Goal: Transaction & Acquisition: Purchase product/service

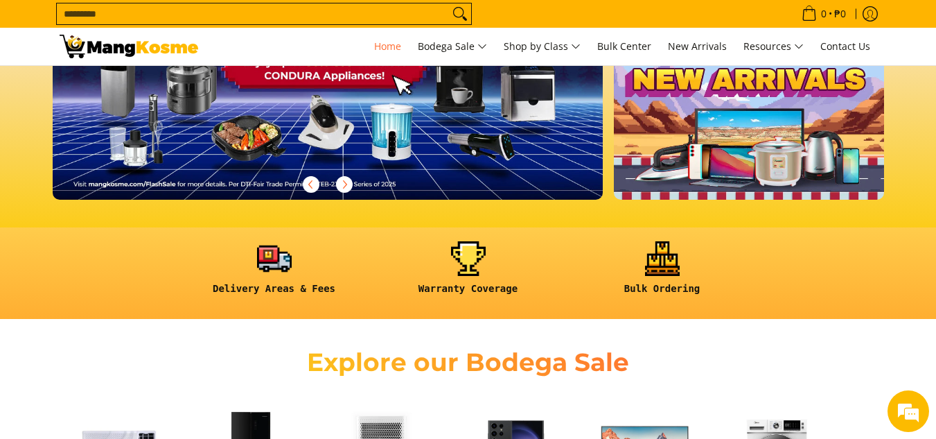
scroll to position [69, 0]
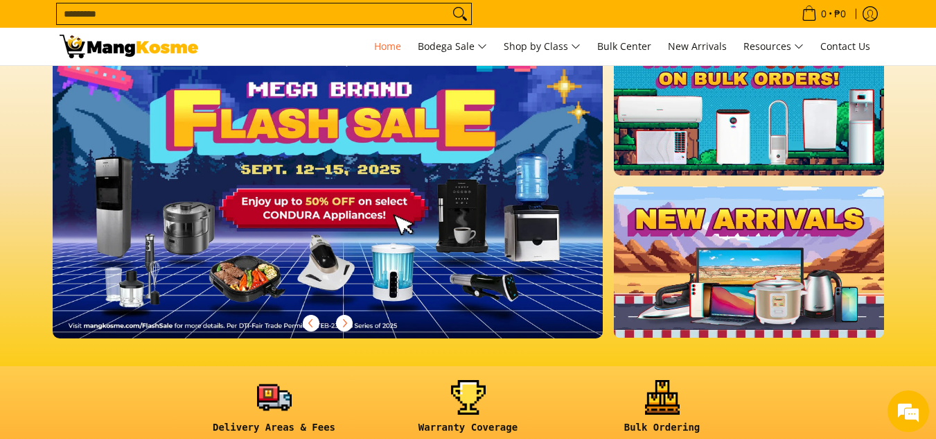
click at [459, 225] on img at bounding box center [328, 181] width 562 height 320
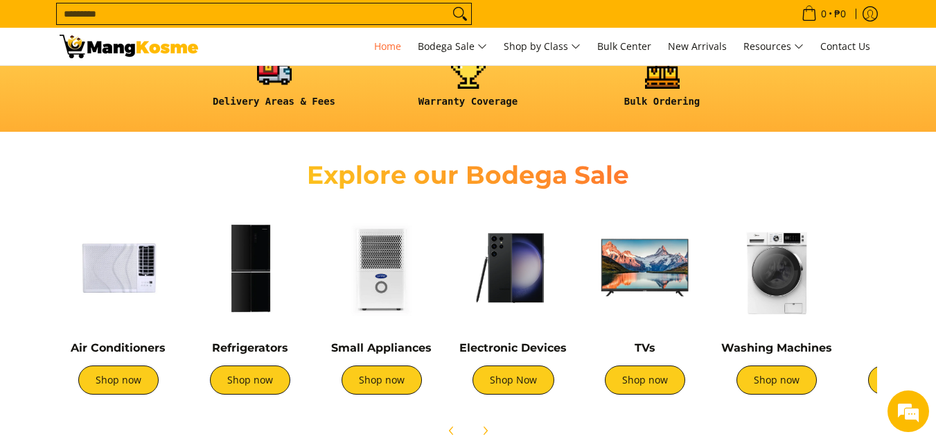
scroll to position [554, 0]
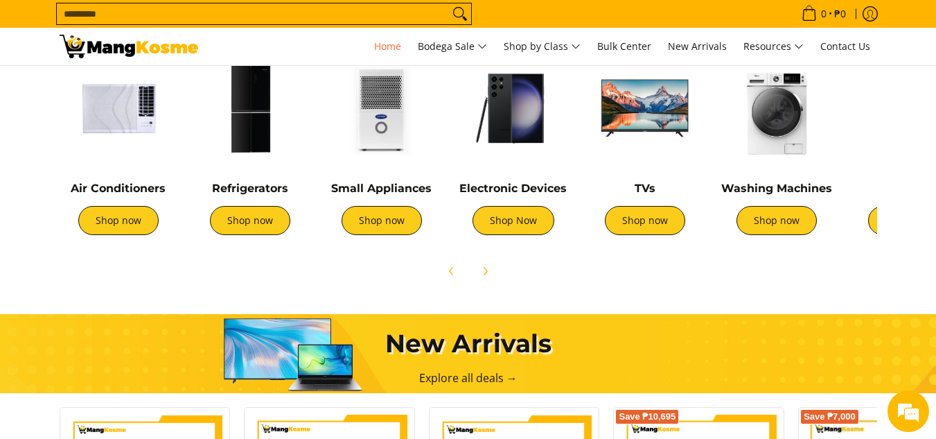
click at [789, 112] on img at bounding box center [777, 108] width 118 height 118
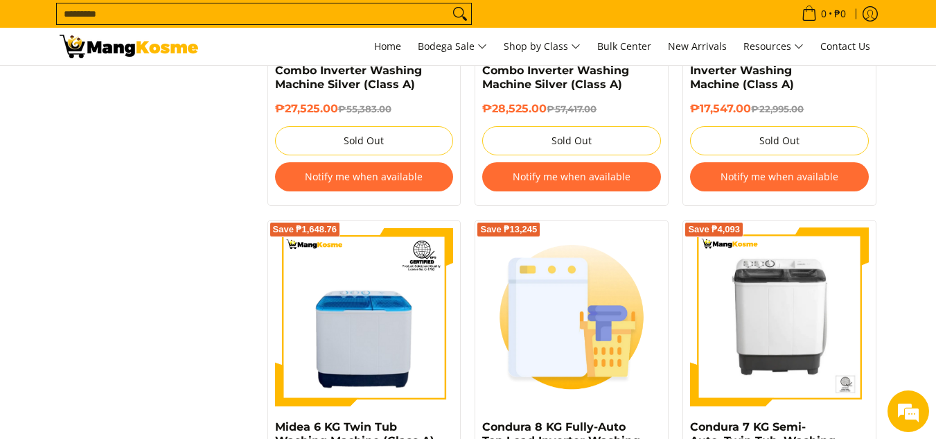
scroll to position [2979, 0]
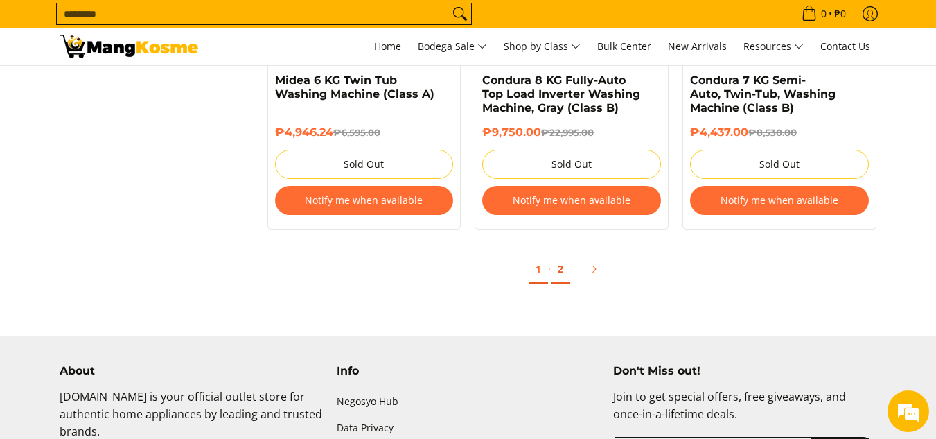
click at [565, 269] on link "2" at bounding box center [560, 269] width 19 height 28
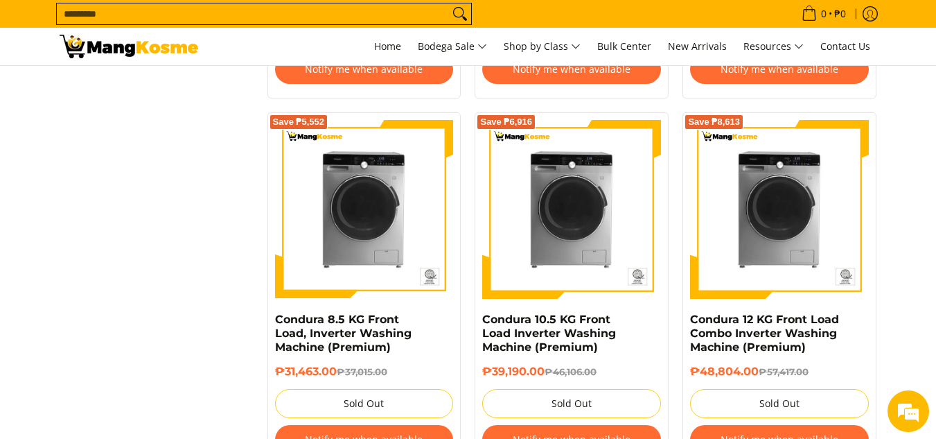
scroll to position [1593, 0]
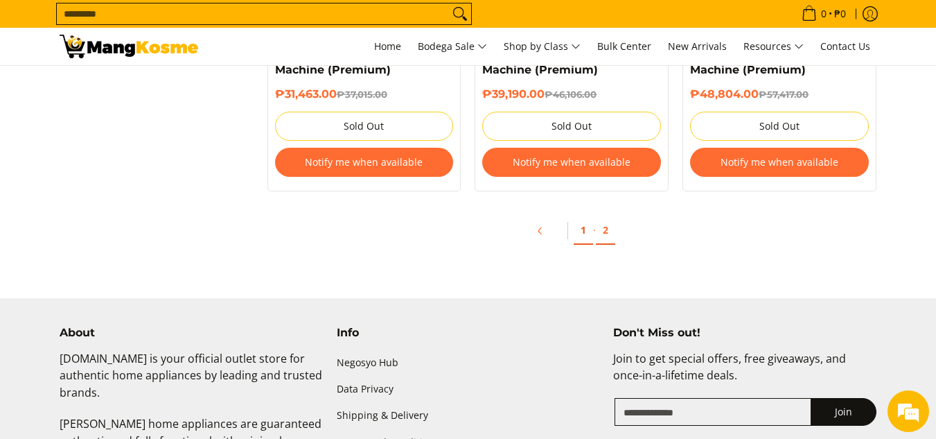
click at [583, 231] on link "1" at bounding box center [583, 230] width 19 height 28
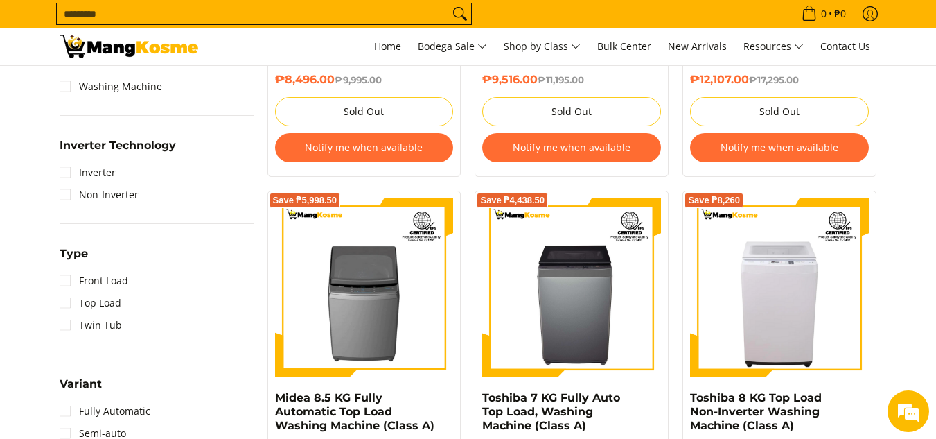
scroll to position [970, 0]
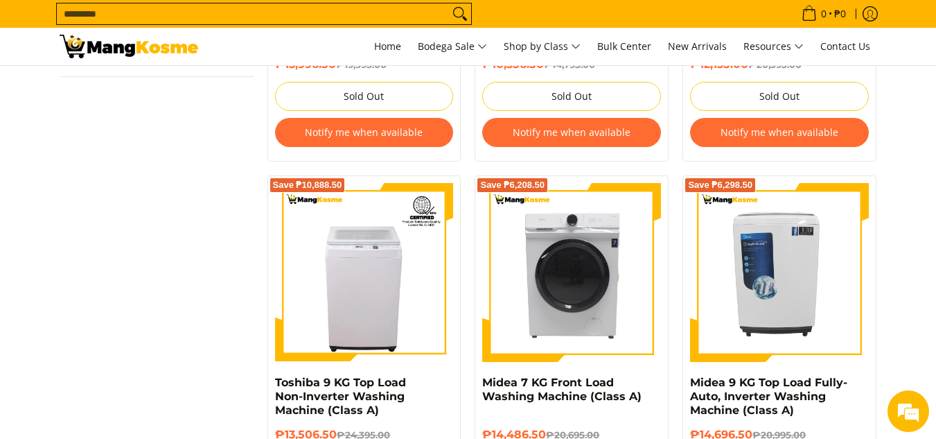
scroll to position [1262, 0]
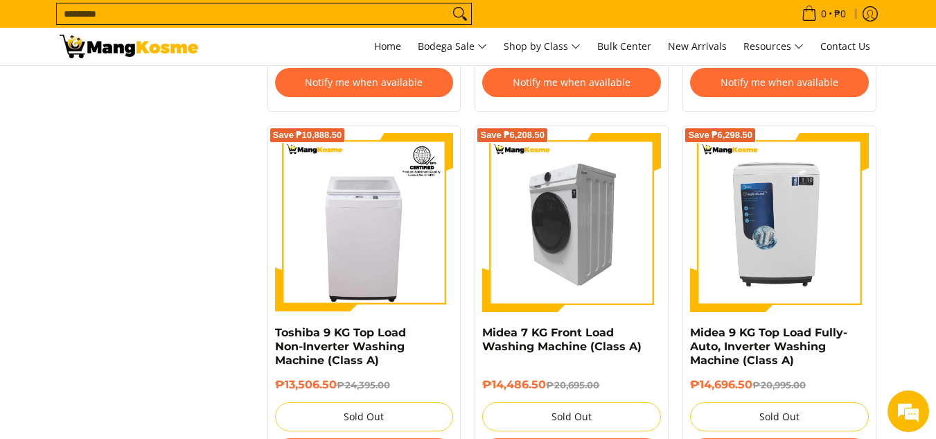
click at [599, 266] on img at bounding box center [571, 222] width 179 height 179
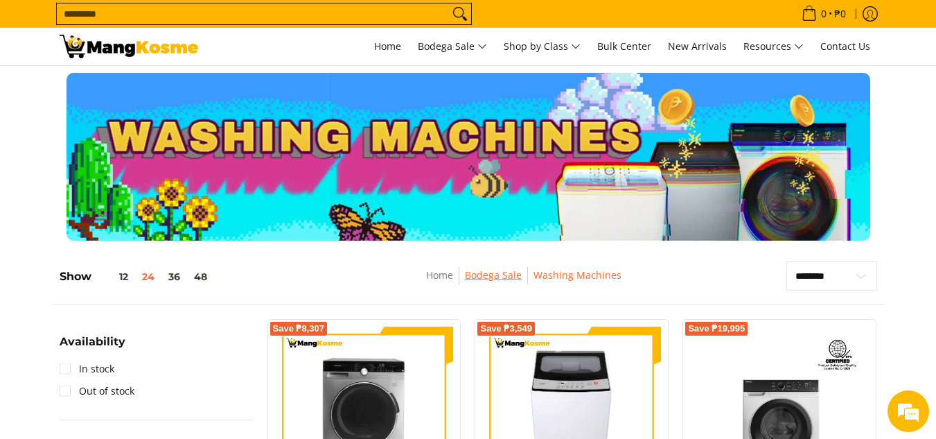
click at [488, 279] on link "Bodega Sale" at bounding box center [493, 274] width 57 height 13
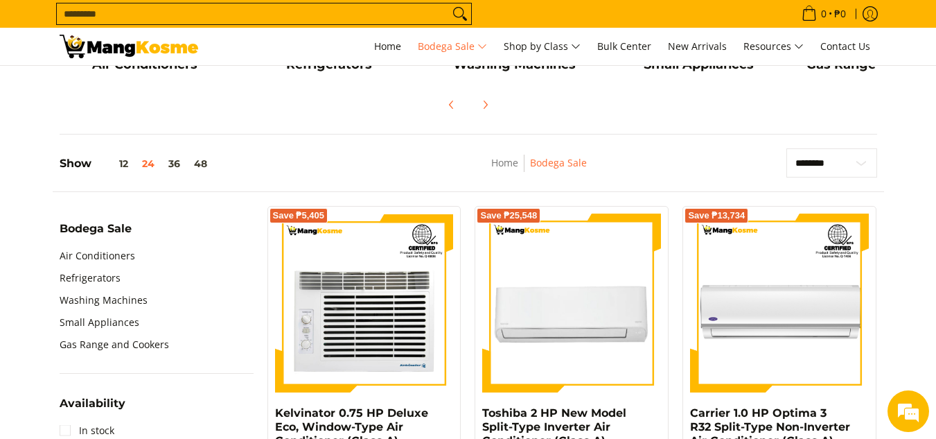
scroll to position [69, 0]
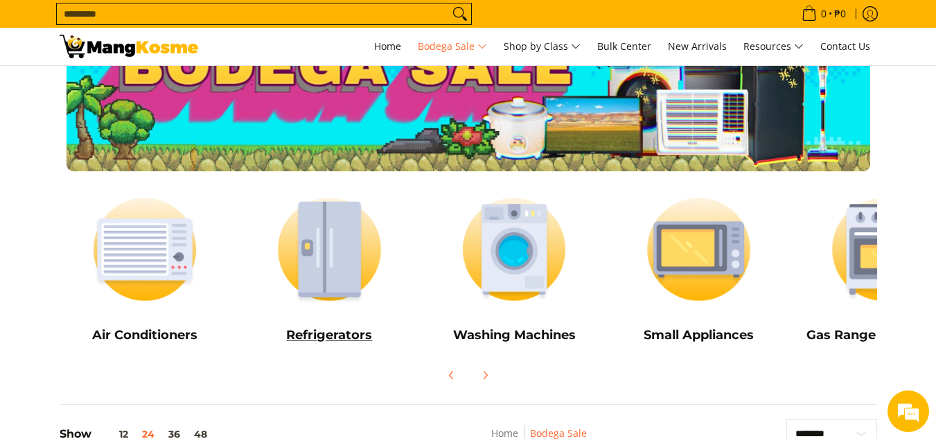
click at [357, 274] on img at bounding box center [329, 249] width 171 height 128
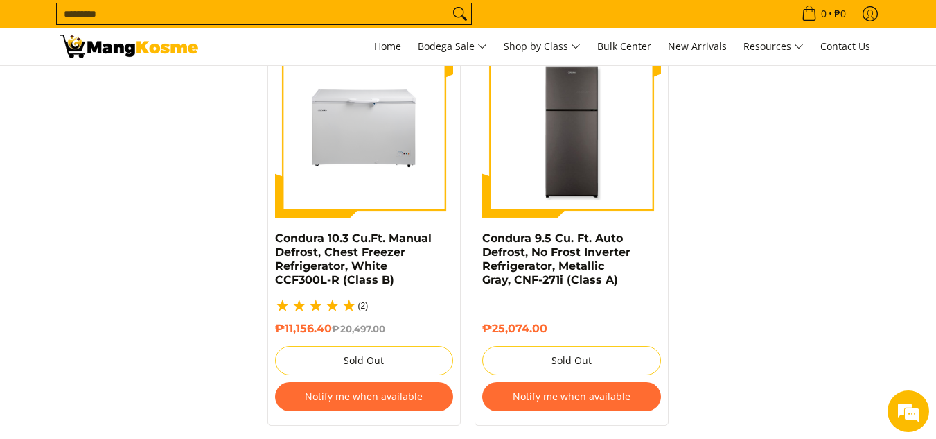
scroll to position [2979, 0]
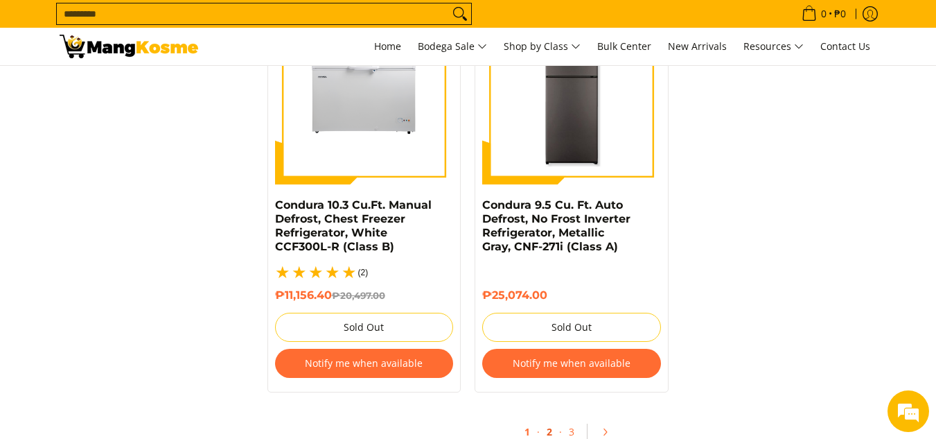
click at [554, 418] on link "2" at bounding box center [549, 432] width 19 height 28
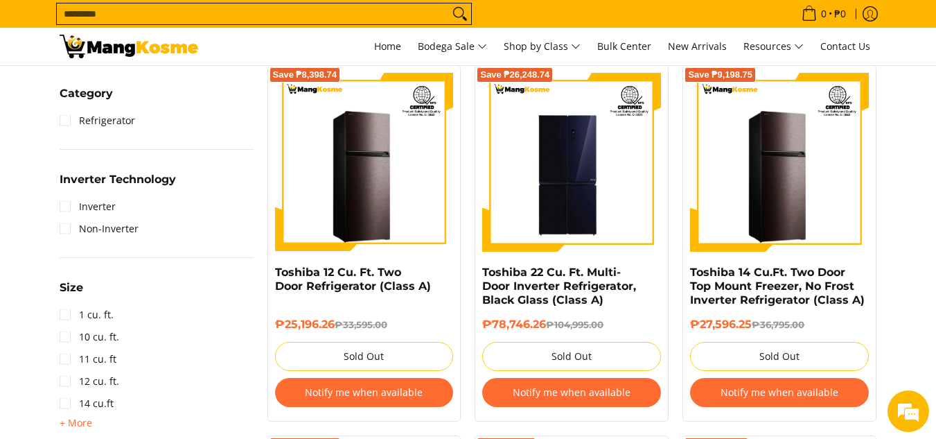
scroll to position [970, 0]
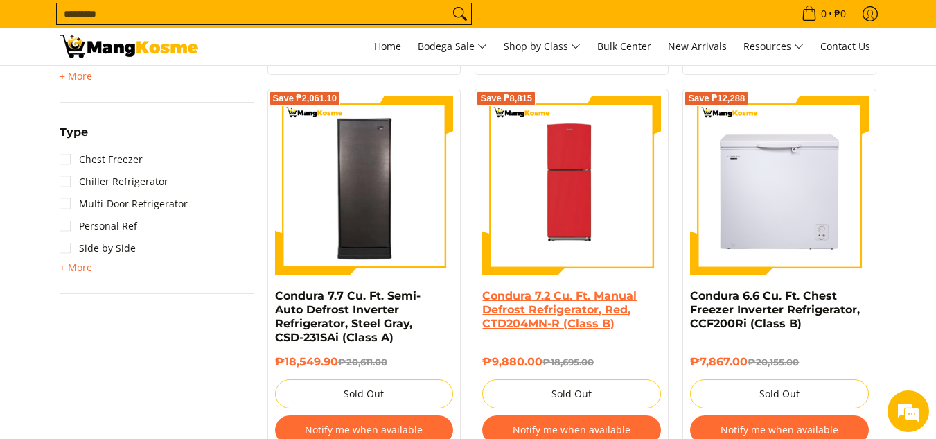
click at [575, 305] on link "Condura 7.2 Cu. Ft. Manual Defrost Refrigerator, Red, CTD204MN-R (Class B)" at bounding box center [559, 309] width 154 height 41
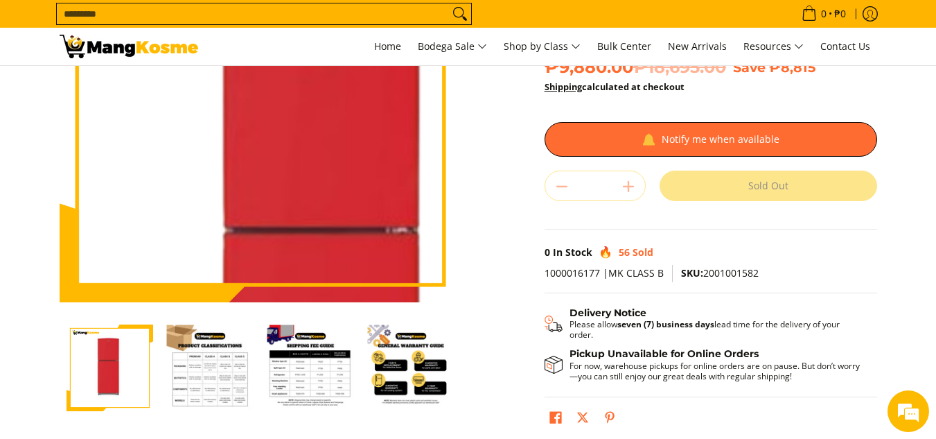
scroll to position [208, 0]
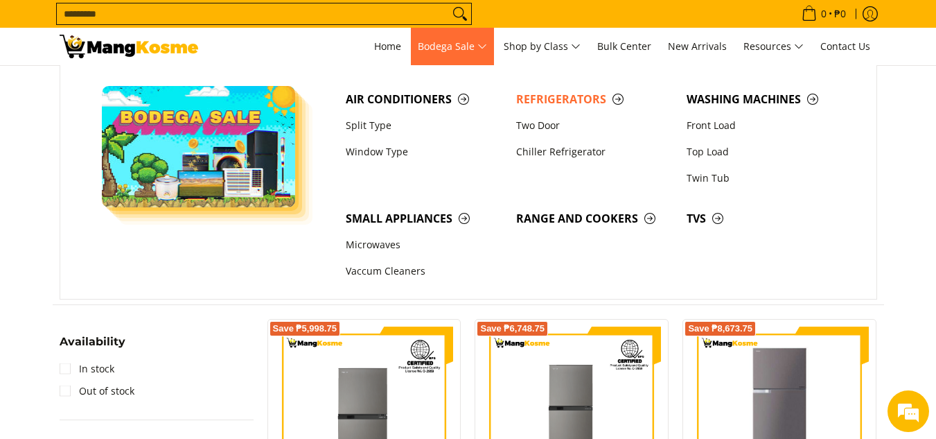
click at [451, 51] on span "Bodega Sale" at bounding box center [452, 46] width 69 height 17
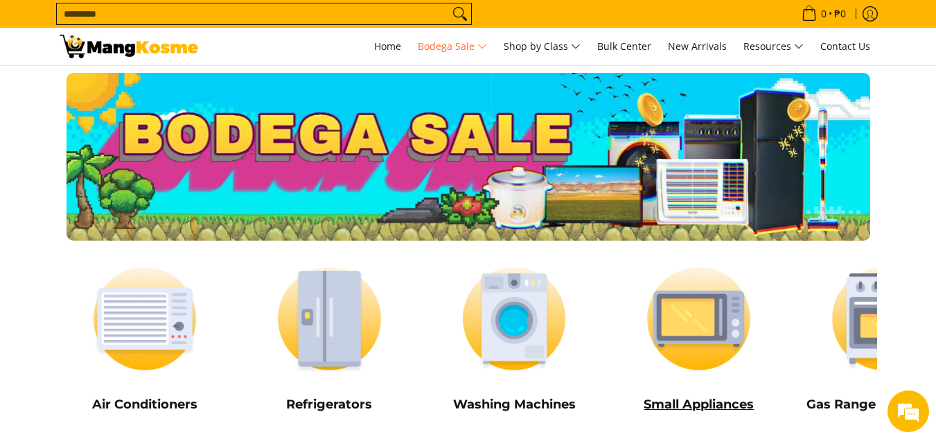
click at [735, 322] on img at bounding box center [698, 318] width 171 height 128
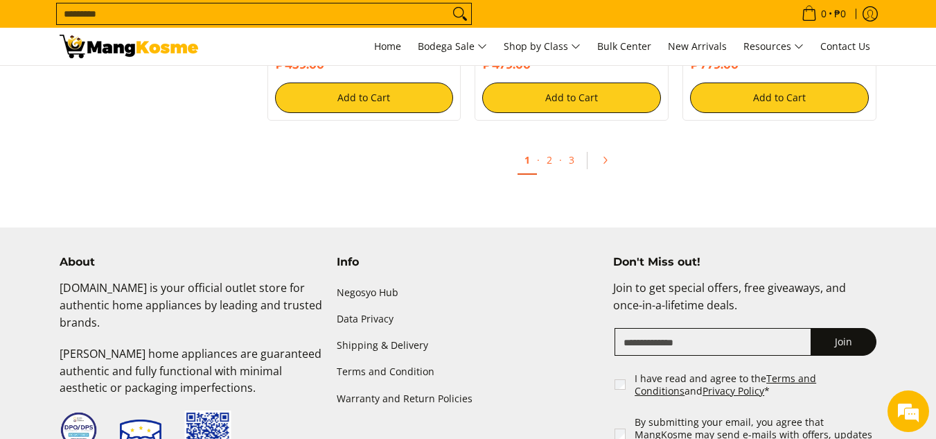
scroll to position [2771, 0]
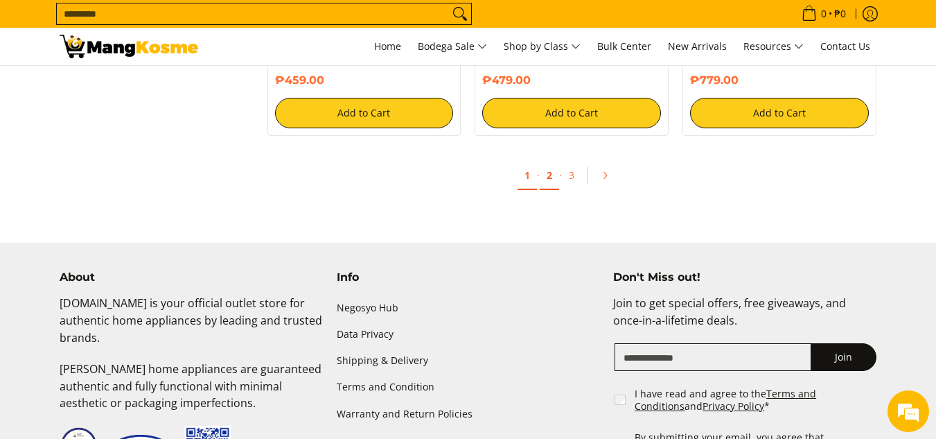
click at [554, 170] on link "2" at bounding box center [549, 175] width 19 height 28
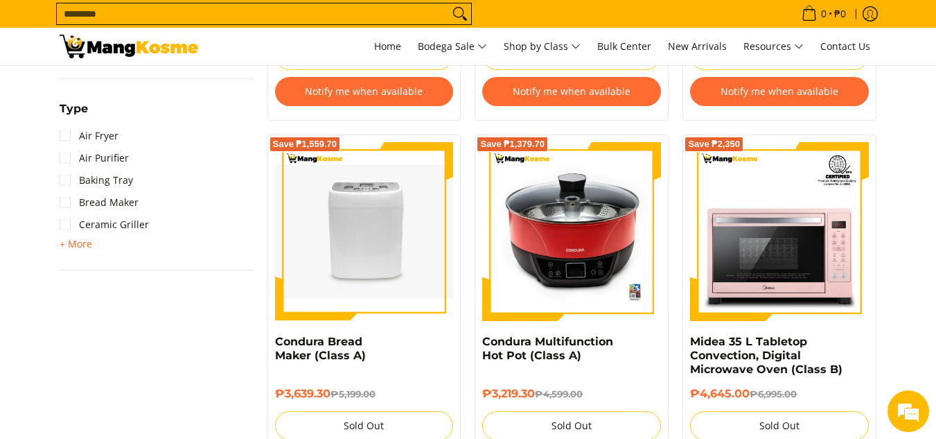
scroll to position [901, 0]
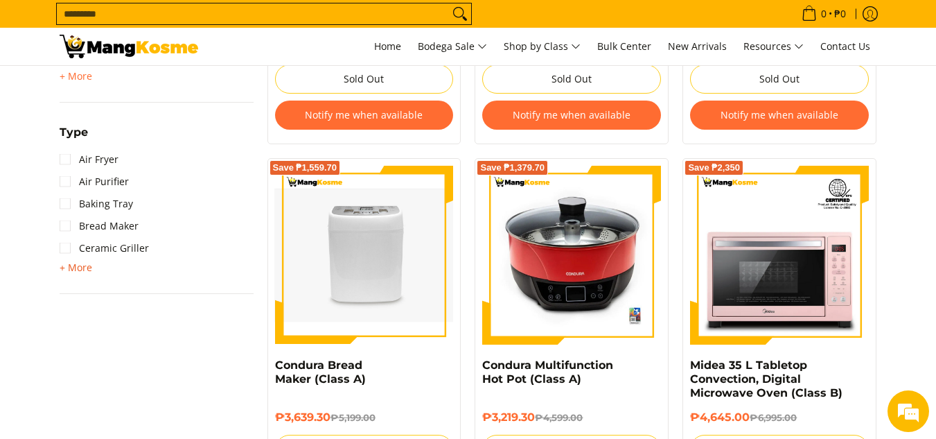
click at [72, 262] on span "+ More" at bounding box center [76, 267] width 33 height 11
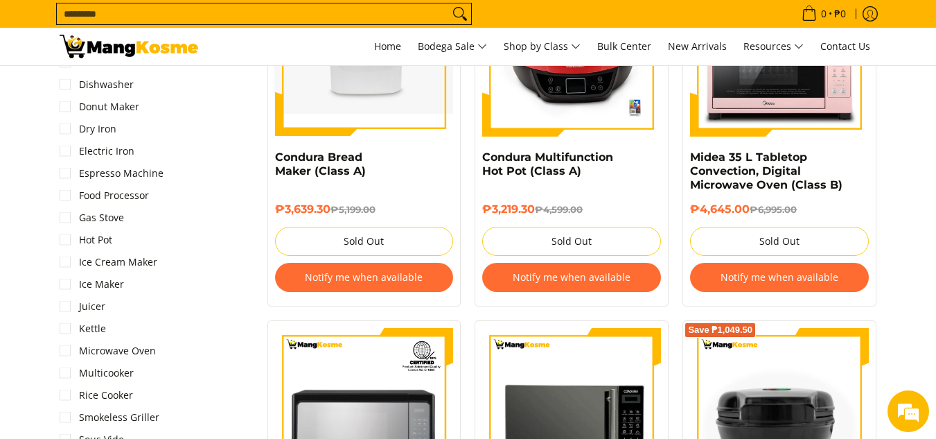
scroll to position [1178, 0]
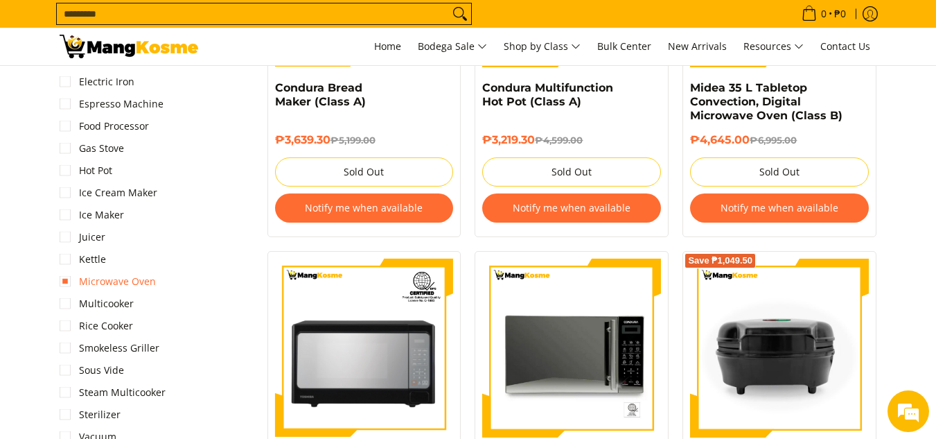
click at [146, 283] on link "Microwave Oven" at bounding box center [108, 281] width 96 height 22
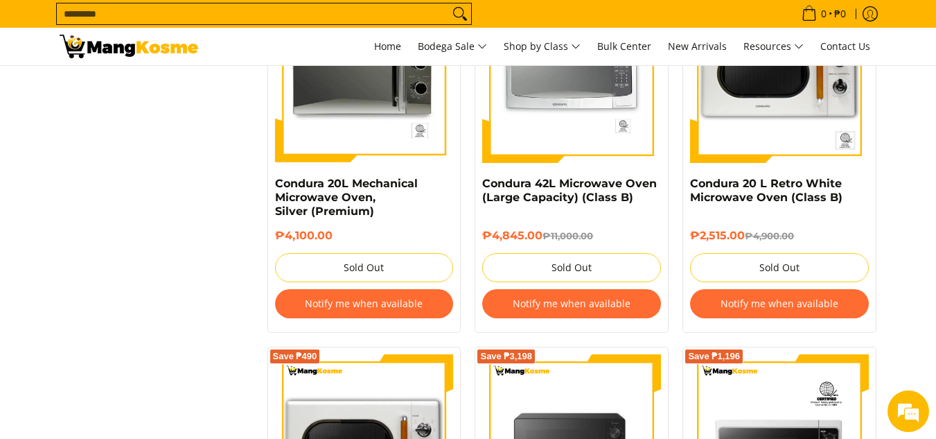
scroll to position [1386, 0]
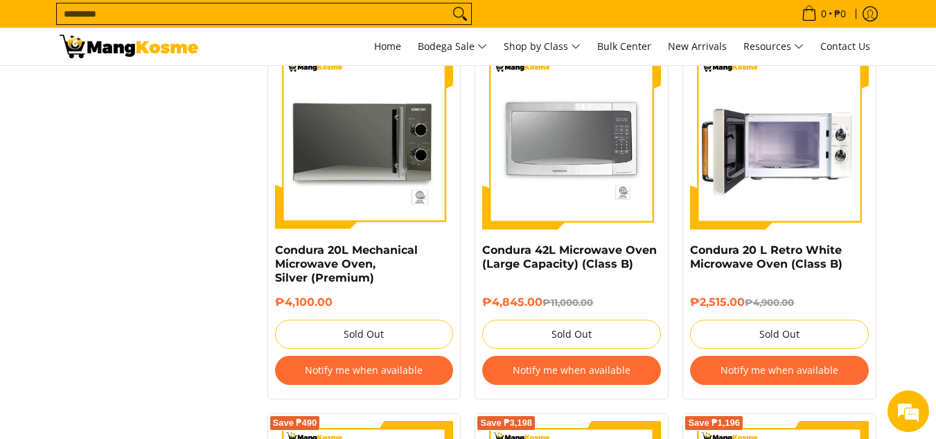
click at [815, 183] on img at bounding box center [779, 140] width 179 height 179
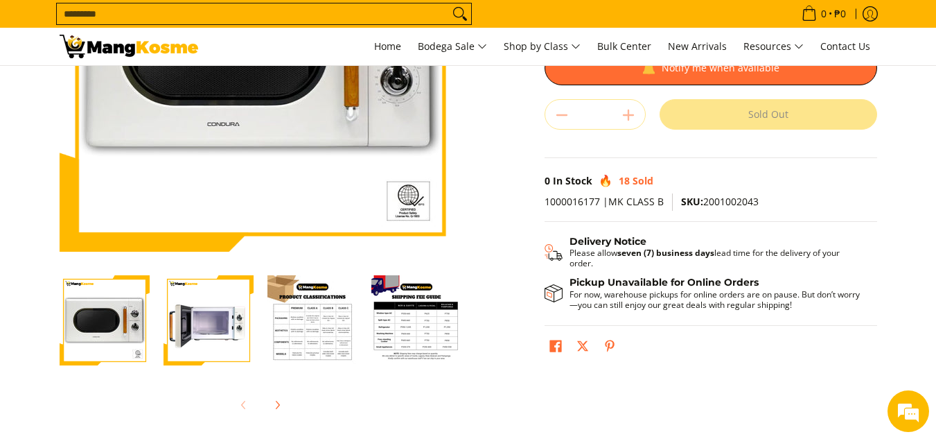
scroll to position [69, 0]
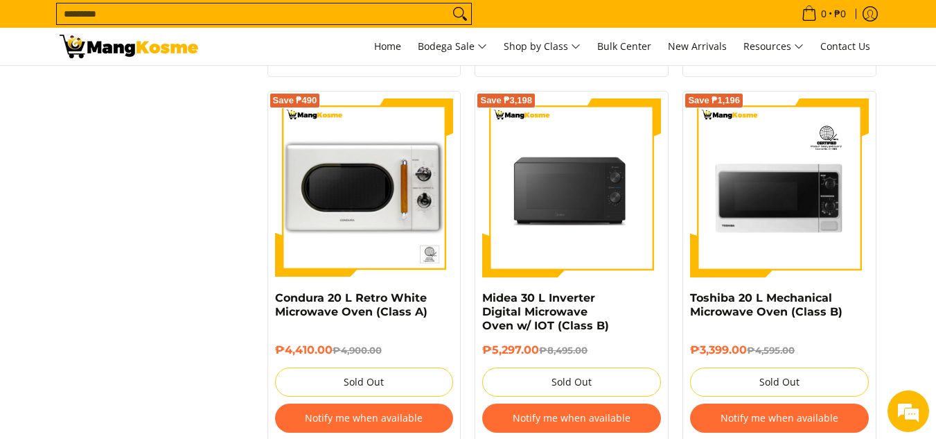
scroll to position [1514, 0]
